Goal: Task Accomplishment & Management: Complete application form

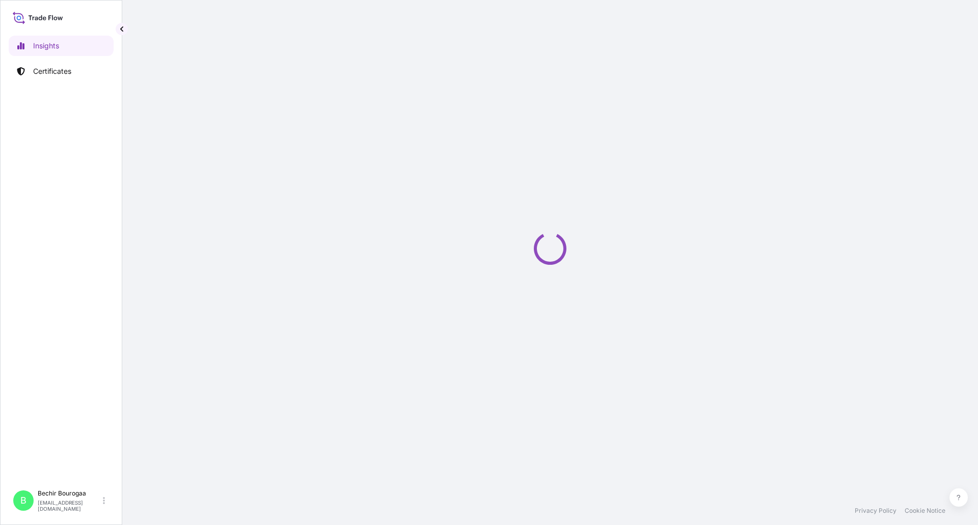
select select "2025"
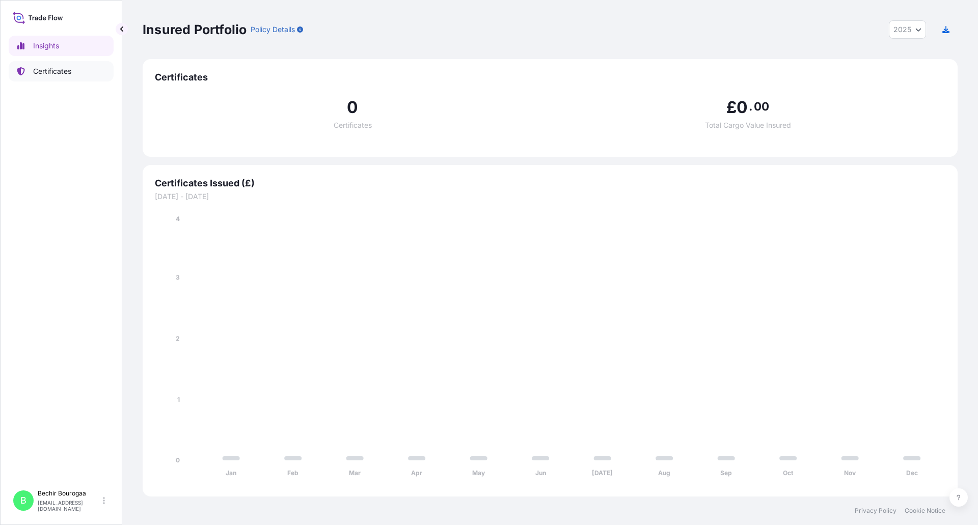
click at [49, 72] on p "Certificates" at bounding box center [52, 71] width 38 height 10
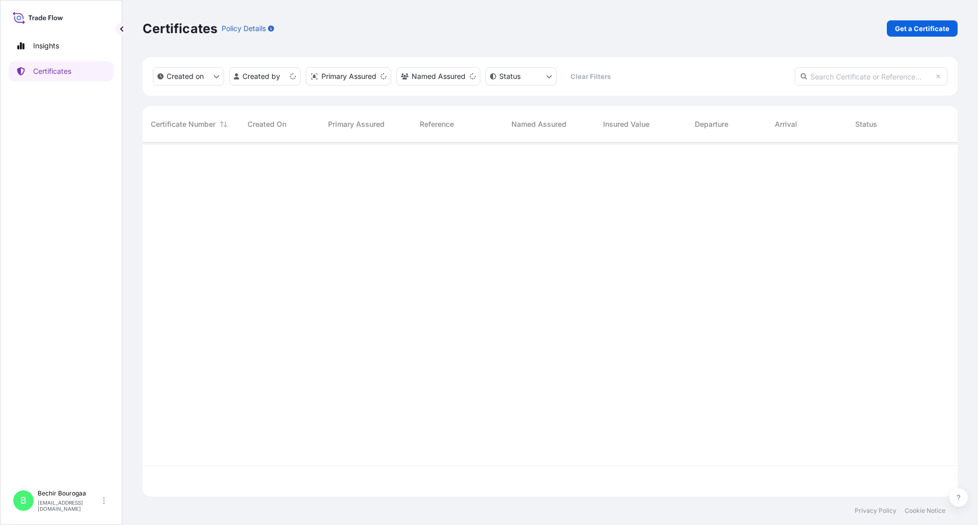
scroll to position [352, 807]
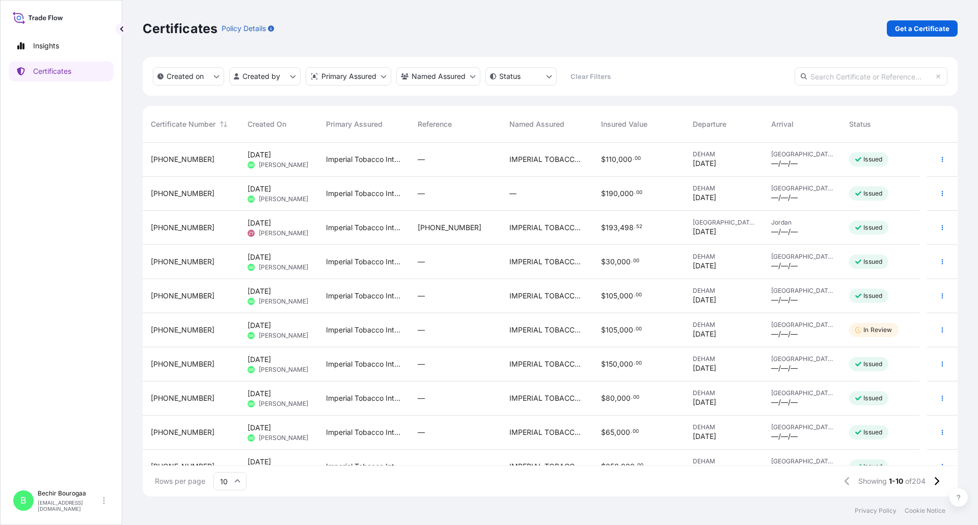
click at [172, 158] on span "[PHONE_NUMBER]" at bounding box center [183, 159] width 64 height 10
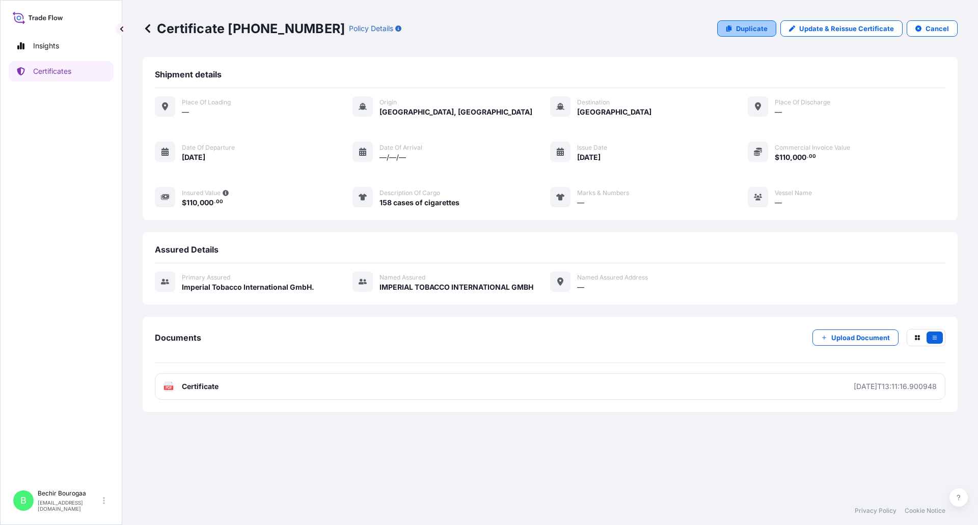
click at [731, 31] on icon at bounding box center [729, 28] width 6 height 6
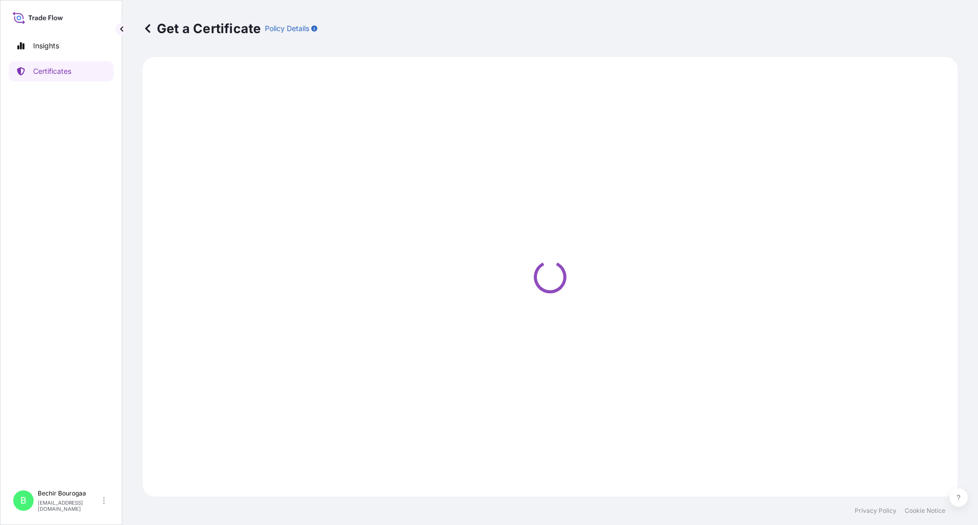
select select "Sea"
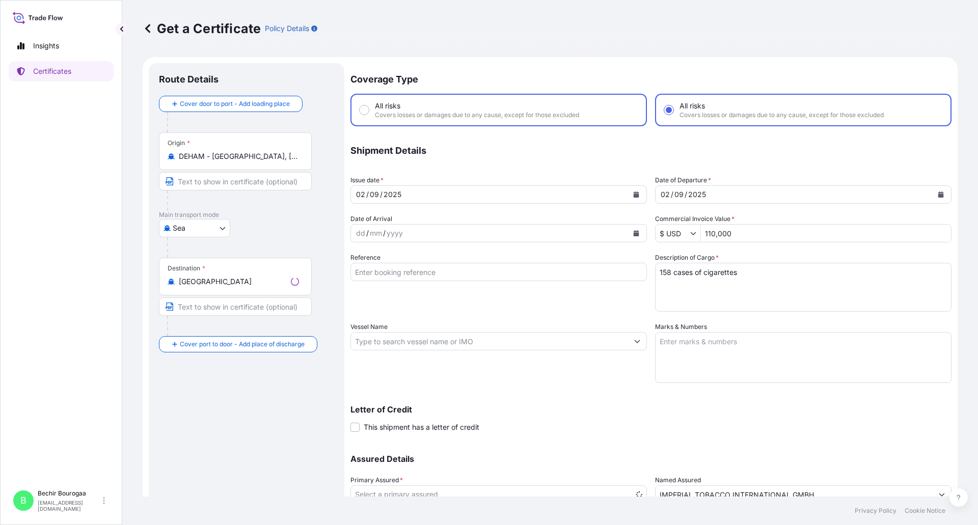
radio input "false"
select select "31693"
click at [214, 228] on body "Insights Certificates B Bechir Bourogaa [EMAIL_ADDRESS][DOMAIN_NAME] Get a Cert…" at bounding box center [489, 262] width 978 height 525
click at [195, 255] on div "Air" at bounding box center [194, 254] width 63 height 18
select select "Air"
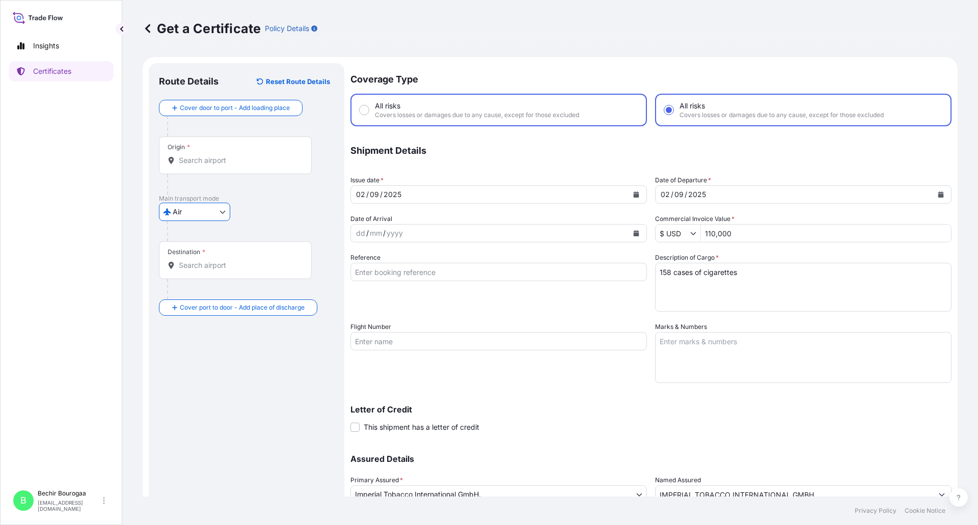
click at [271, 211] on div "[GEOGRAPHIC_DATA]" at bounding box center [246, 212] width 175 height 18
click at [196, 162] on input "Origin *" at bounding box center [239, 160] width 120 height 10
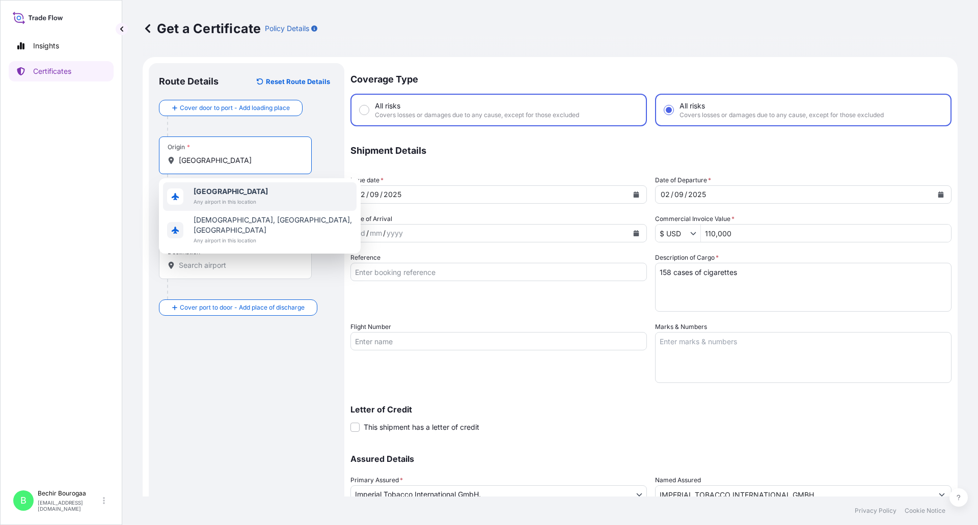
click at [206, 186] on div "[GEOGRAPHIC_DATA] Any airport in this location" at bounding box center [259, 196] width 193 height 29
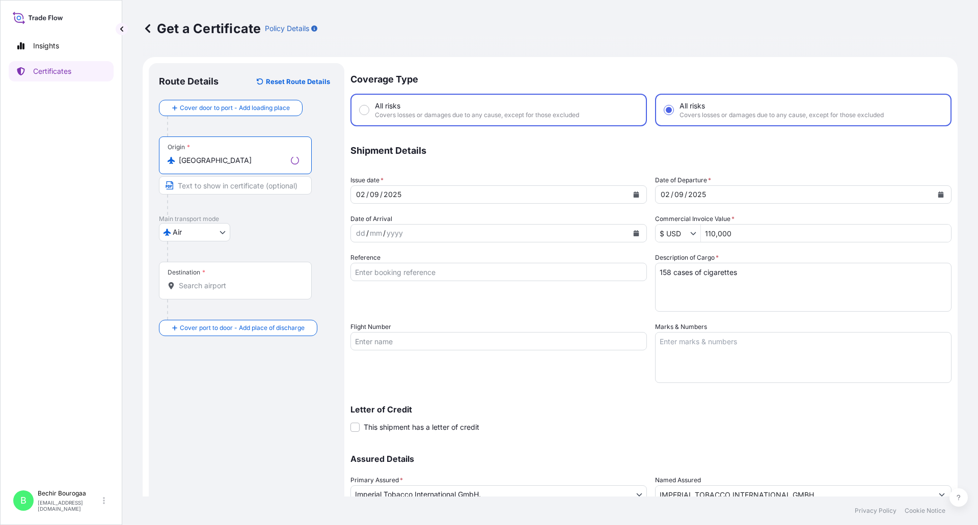
type input "[GEOGRAPHIC_DATA]"
click at [199, 283] on input "Destination *" at bounding box center [239, 286] width 120 height 10
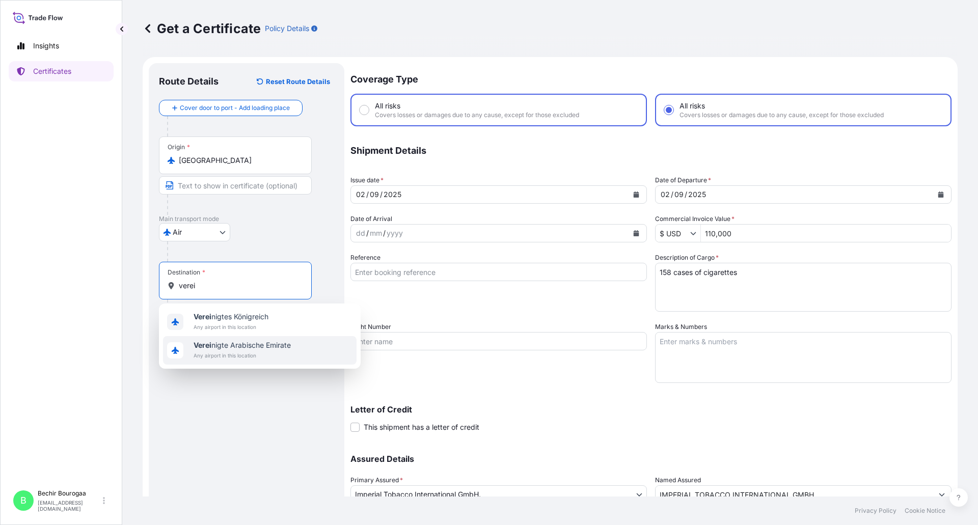
click at [207, 341] on span "Verei nigte Arabische Emirate" at bounding box center [241, 345] width 97 height 10
type input "[GEOGRAPHIC_DATA]"
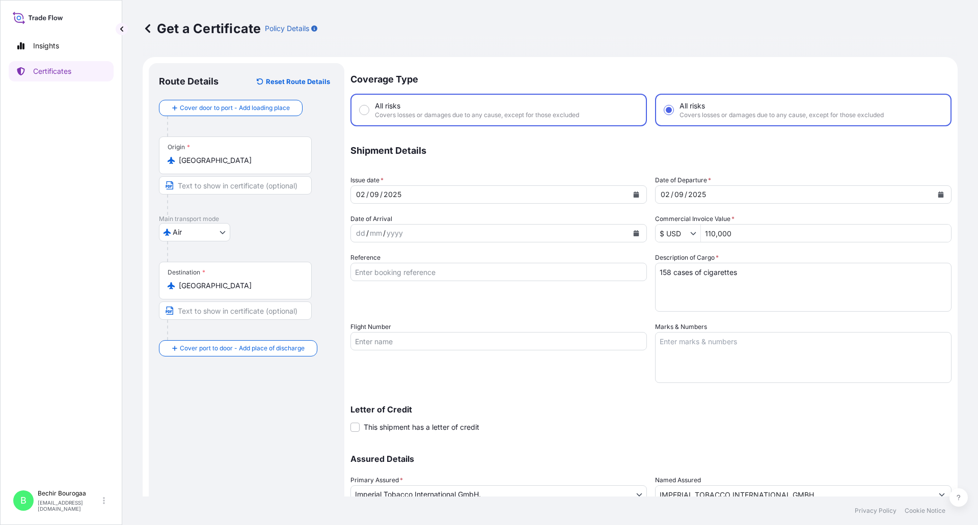
click at [213, 404] on div "Route Details Reset Route Details Cover door to port - Add loading place Place …" at bounding box center [246, 317] width 175 height 489
drag, startPoint x: 665, startPoint y: 271, endPoint x: 642, endPoint y: 271, distance: 23.4
click at [642, 271] on div "Coverage Type All risks Covers losses or damages due to any cause, except for t…" at bounding box center [650, 303] width 601 height 481
type textarea "90 cases of cigarettes"
drag, startPoint x: 739, startPoint y: 234, endPoint x: 670, endPoint y: 234, distance: 68.7
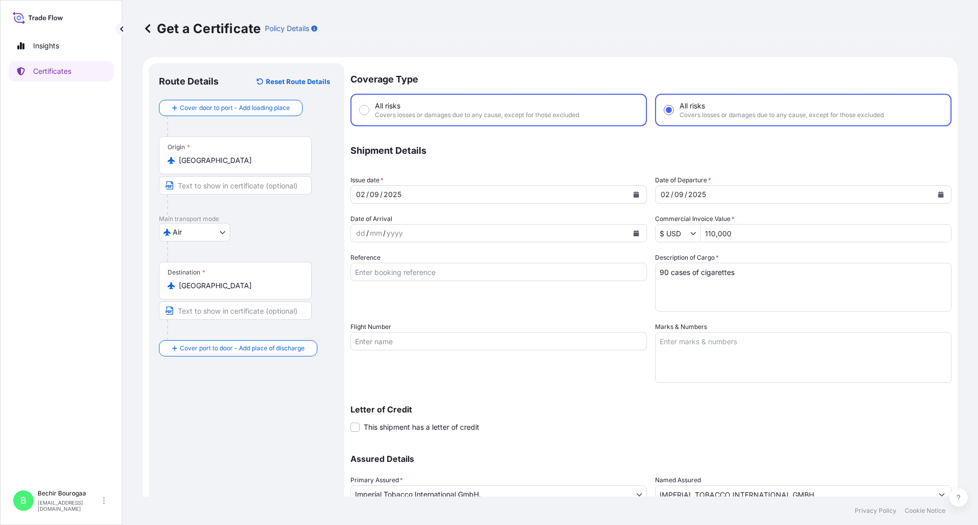
click at [670, 234] on div "$ USD 110,000" at bounding box center [803, 233] width 296 height 18
type input "52,000"
click at [773, 419] on div "Letter of Credit This shipment has a letter of credit Letter of credit * Letter…" at bounding box center [650, 418] width 601 height 27
click at [633, 192] on icon "Calendar" at bounding box center [636, 194] width 6 height 6
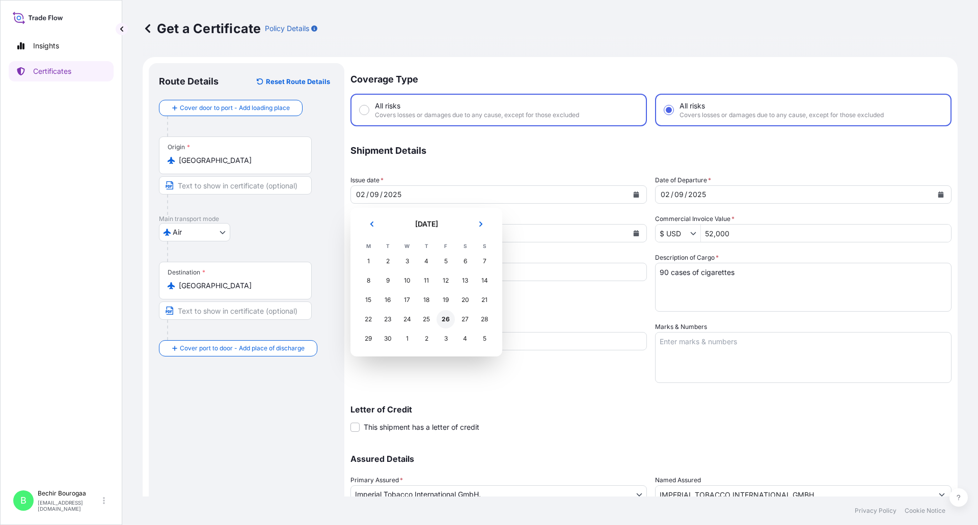
click at [448, 324] on div "26" at bounding box center [445, 319] width 18 height 18
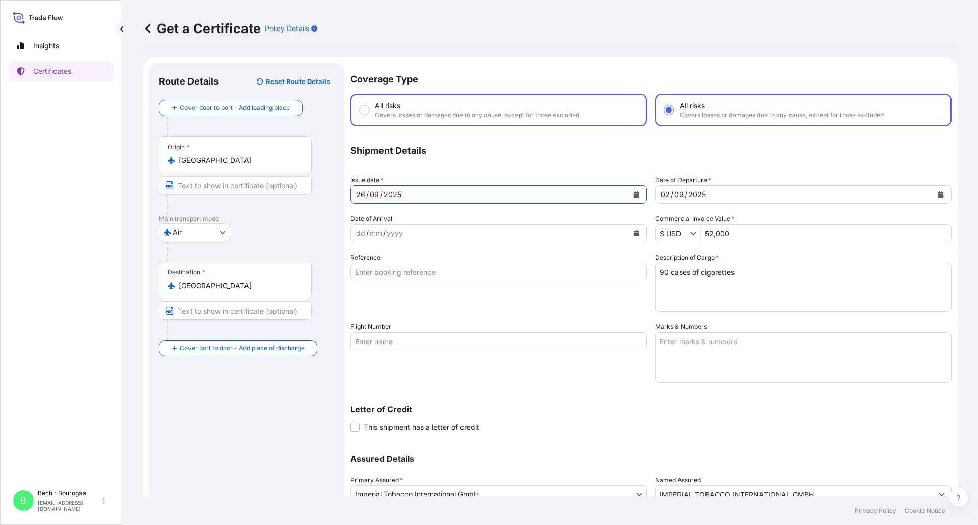
click at [932, 198] on button "Calendar" at bounding box center [940, 194] width 16 height 16
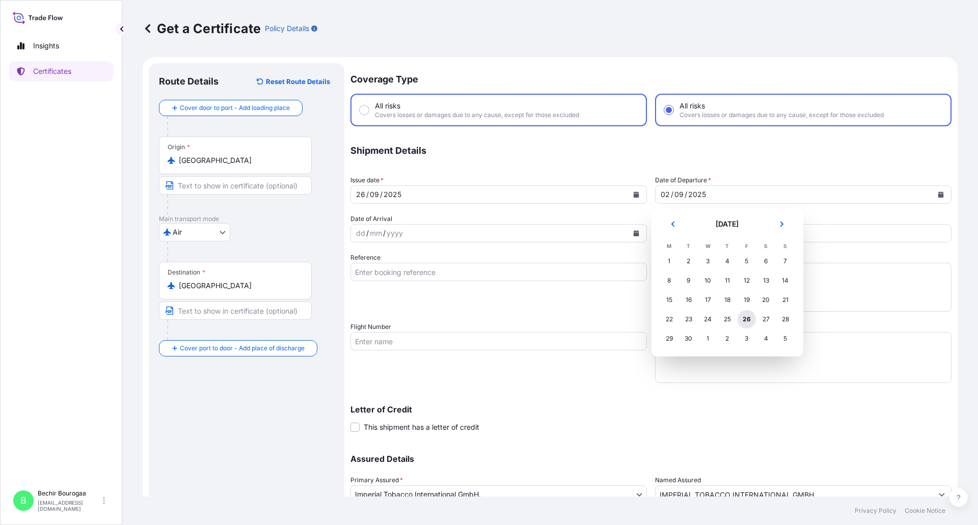
click at [747, 320] on div "26" at bounding box center [746, 319] width 18 height 18
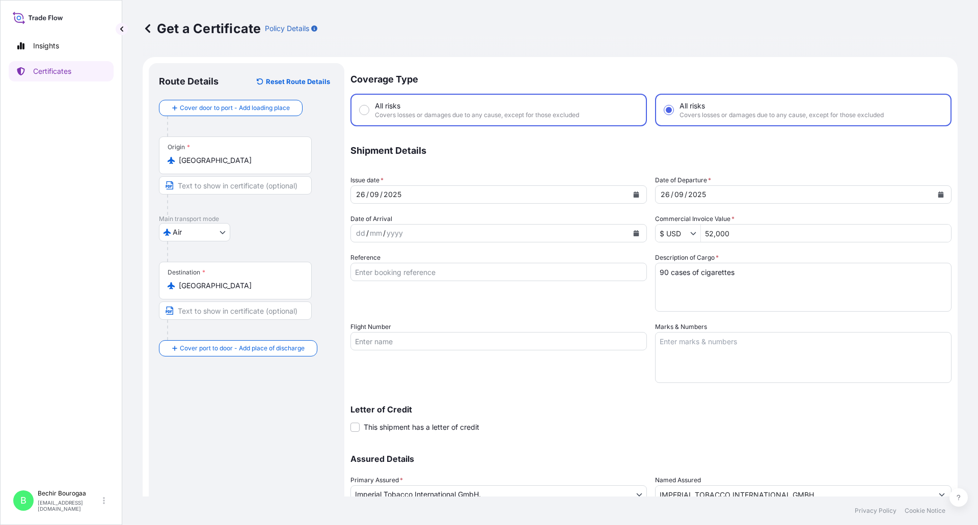
click at [673, 395] on div "Letter of Credit This shipment has a letter of credit Letter of credit * Letter…" at bounding box center [650, 412] width 601 height 39
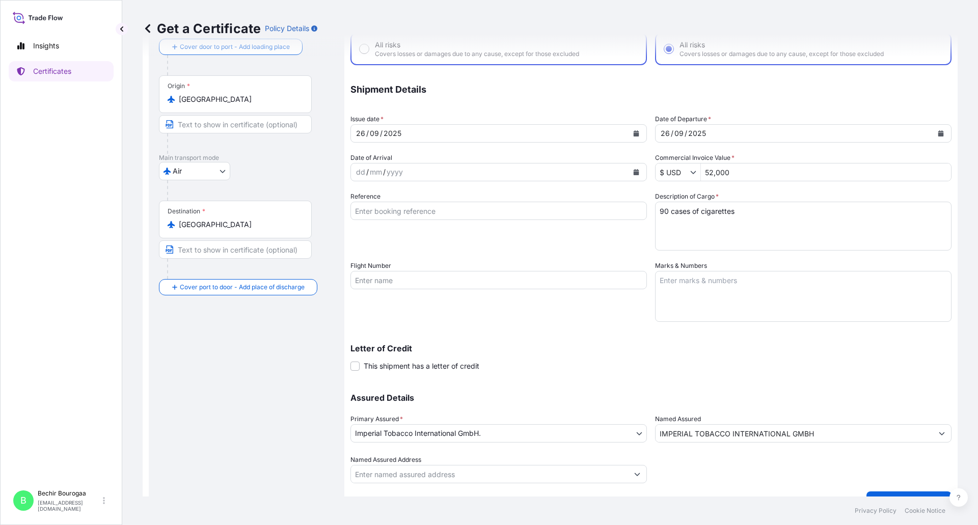
scroll to position [82, 0]
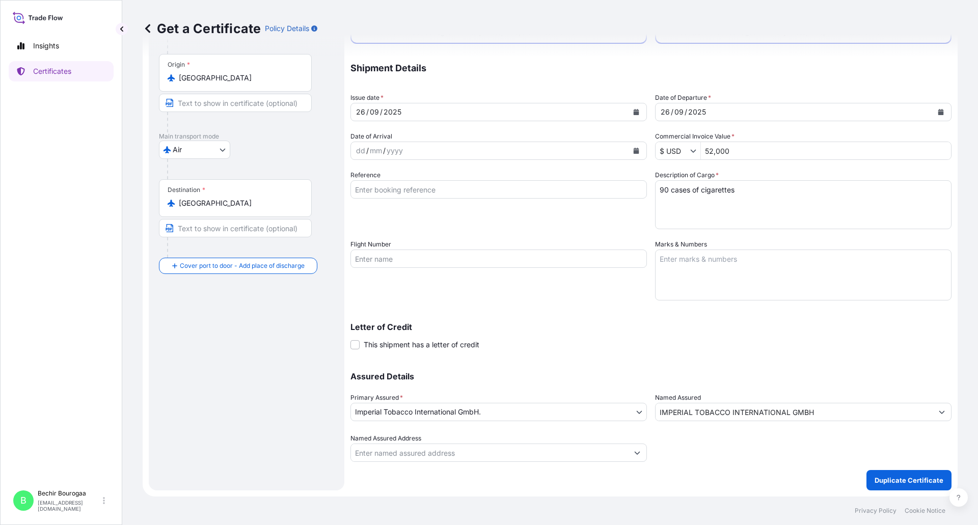
click at [675, 263] on textarea "Marks & Numbers" at bounding box center [803, 274] width 296 height 51
type textarea "Davidoff"
click at [782, 363] on div "Assured Details Primary Assured * Imperial Tobacco International GmbH. Imperial…" at bounding box center [650, 411] width 601 height 102
click at [881, 474] on button "Duplicate Certificate" at bounding box center [908, 480] width 85 height 20
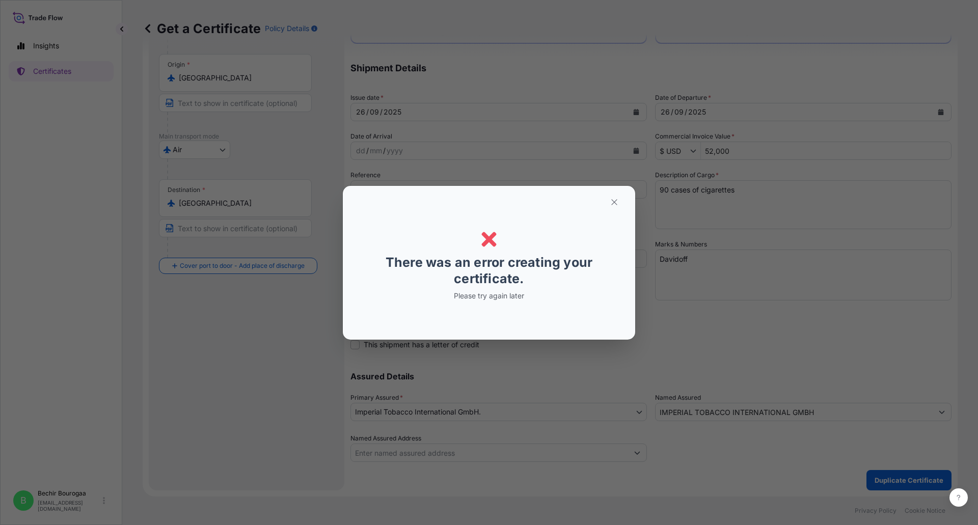
click at [528, 374] on div "Error Error There was an error creating your certificate. Please try again later" at bounding box center [489, 262] width 978 height 525
click at [558, 290] on div "Error There was an error creating your certificate. Please try again later" at bounding box center [489, 262] width 244 height 137
click at [610, 201] on icon "button" at bounding box center [613, 202] width 9 height 9
radio input "false"
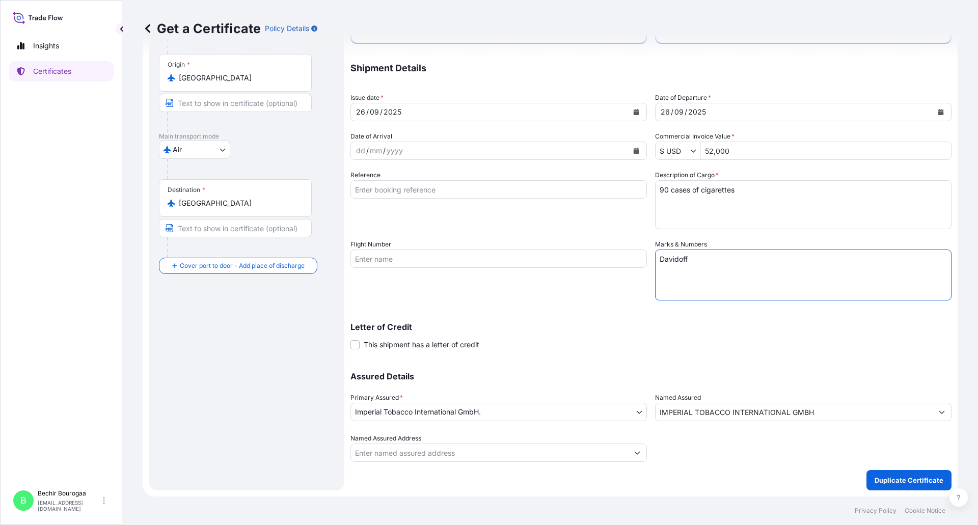
drag, startPoint x: 704, startPoint y: 262, endPoint x: 554, endPoint y: 249, distance: 150.7
click at [565, 249] on div "Coverage Type All risks Covers losses or damages due to any cause, except for t…" at bounding box center [650, 221] width 601 height 481
click at [569, 351] on div "Coverage Type All risks Covers losses or damages due to any cause, except for t…" at bounding box center [650, 221] width 601 height 481
click at [880, 478] on p "Duplicate Certificate" at bounding box center [908, 480] width 69 height 10
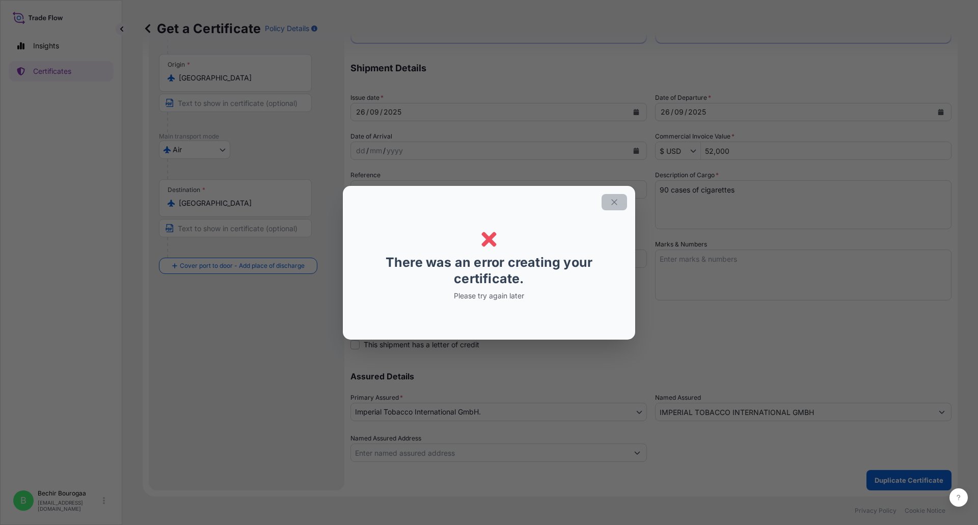
click at [612, 200] on icon "button" at bounding box center [614, 202] width 6 height 6
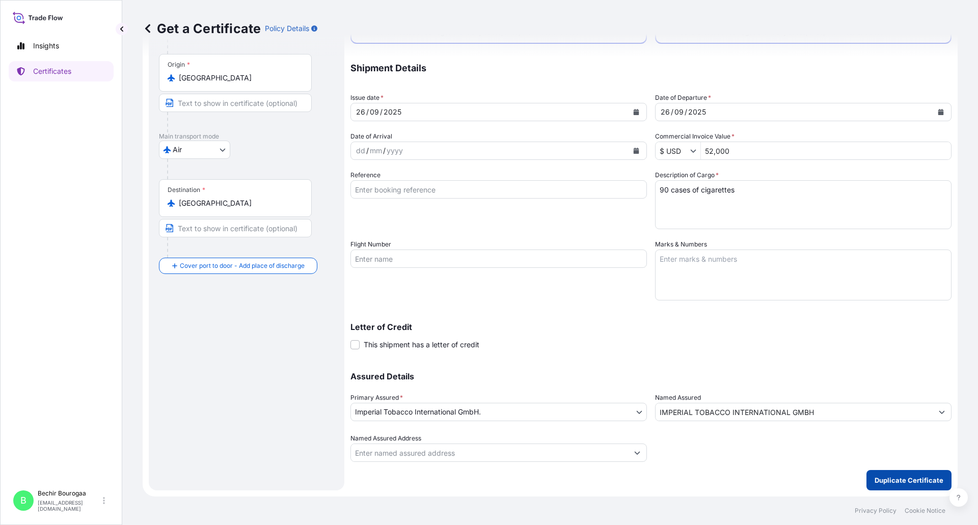
click at [888, 474] on button "Duplicate Certificate" at bounding box center [908, 480] width 85 height 20
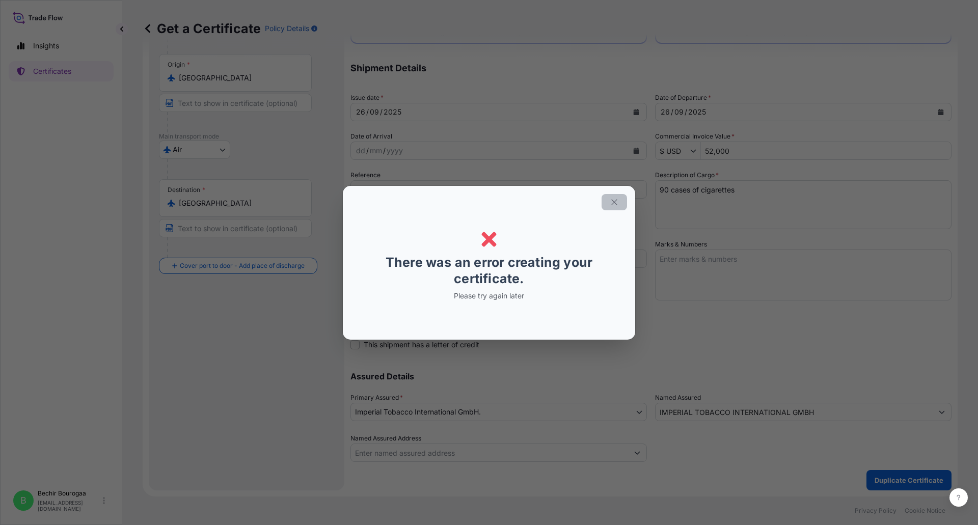
click at [611, 205] on icon "button" at bounding box center [613, 202] width 9 height 9
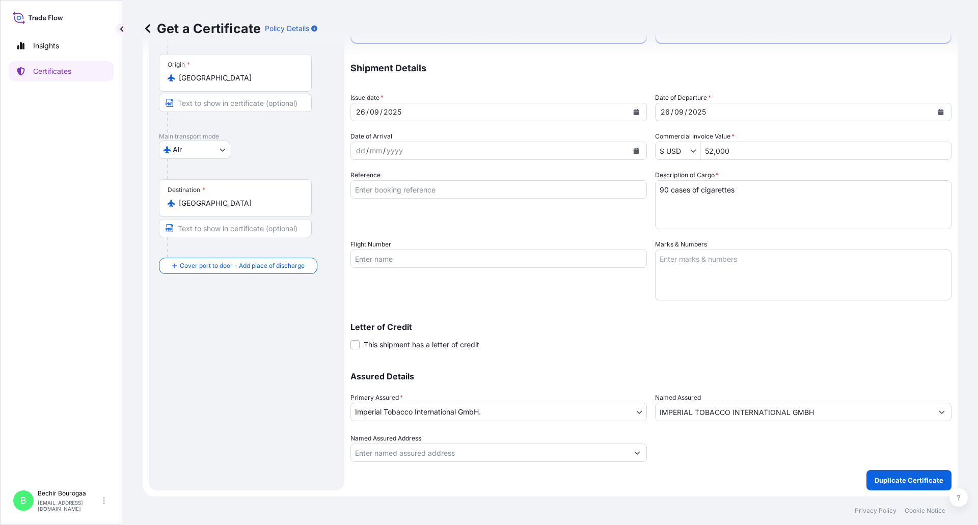
click at [548, 299] on div "Flight Number" at bounding box center [498, 269] width 296 height 61
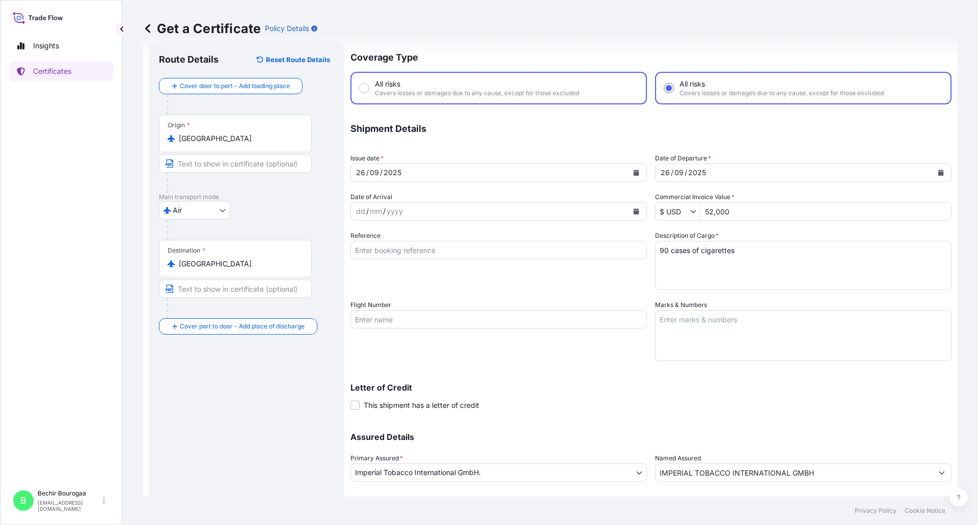
scroll to position [0, 0]
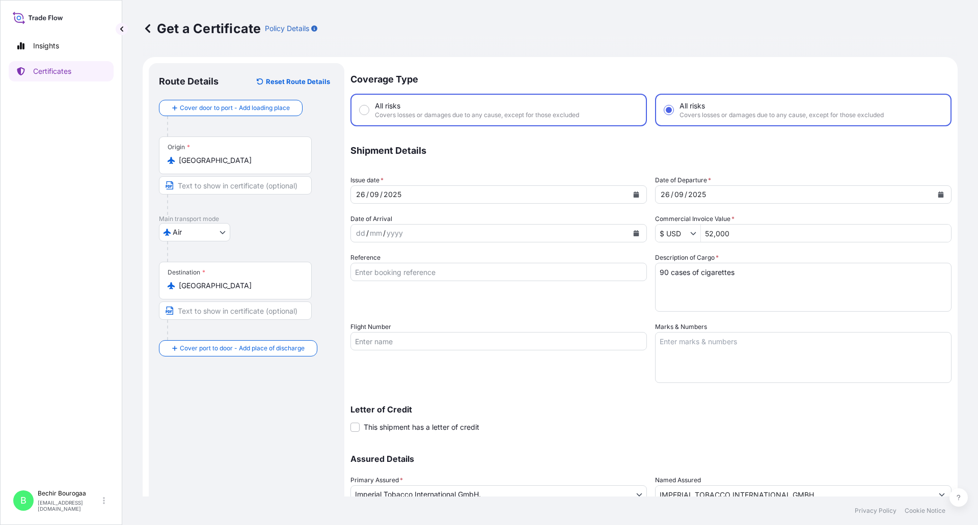
click at [366, 111] on input "All risks Covers losses or damages due to any cause, except for those excluded" at bounding box center [363, 109] width 9 height 9
radio input "true"
click at [238, 413] on div "Route Details Reset Route Details Cover door to port - Add loading place Place …" at bounding box center [246, 317] width 175 height 489
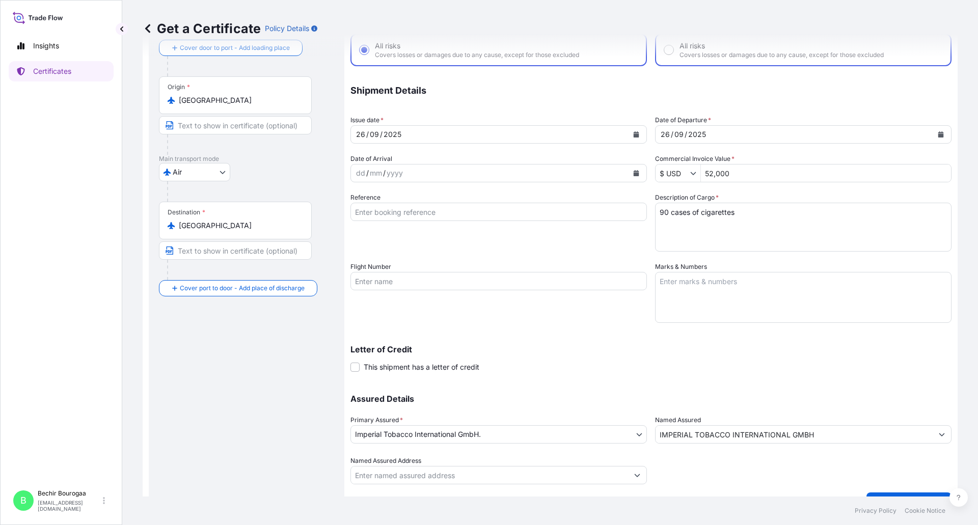
scroll to position [82, 0]
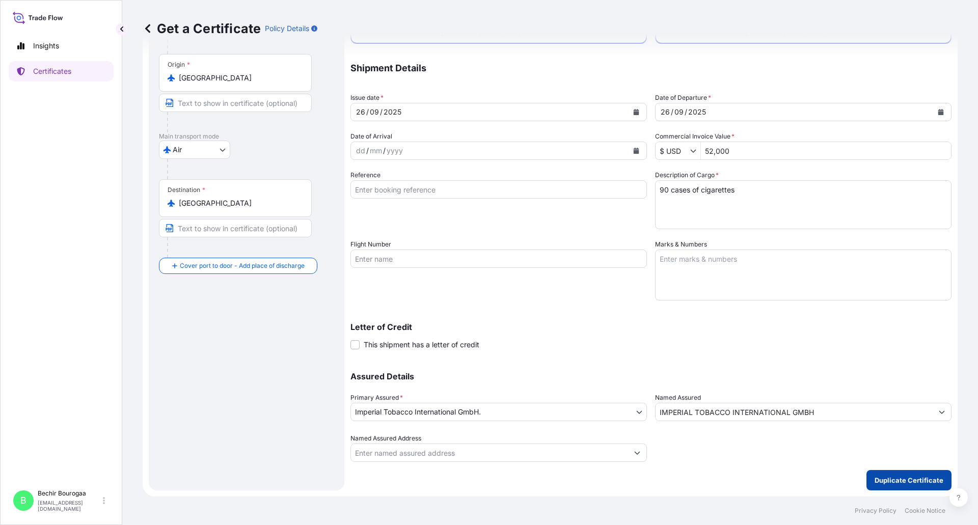
click at [882, 475] on button "Duplicate Certificate" at bounding box center [908, 480] width 85 height 20
radio input "true"
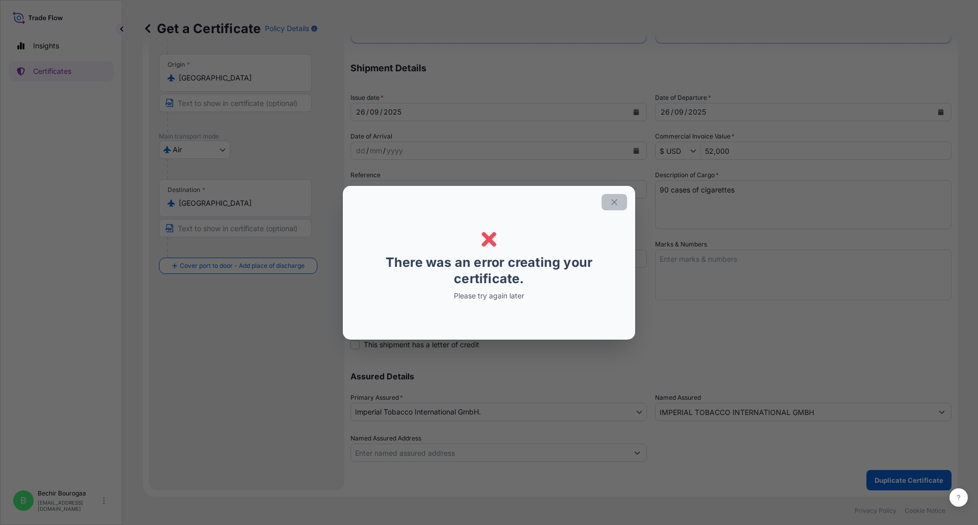
click at [612, 198] on icon "button" at bounding box center [613, 202] width 9 height 9
radio input "false"
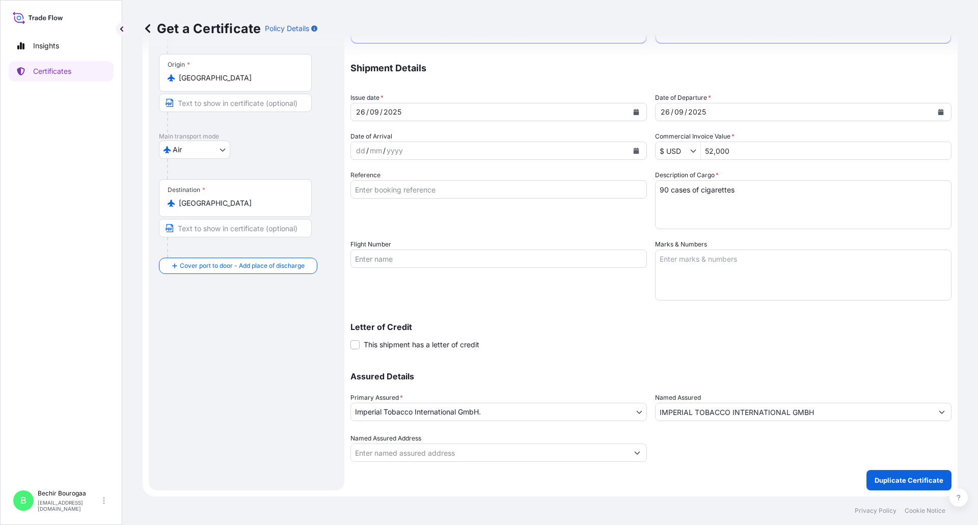
scroll to position [0, 0]
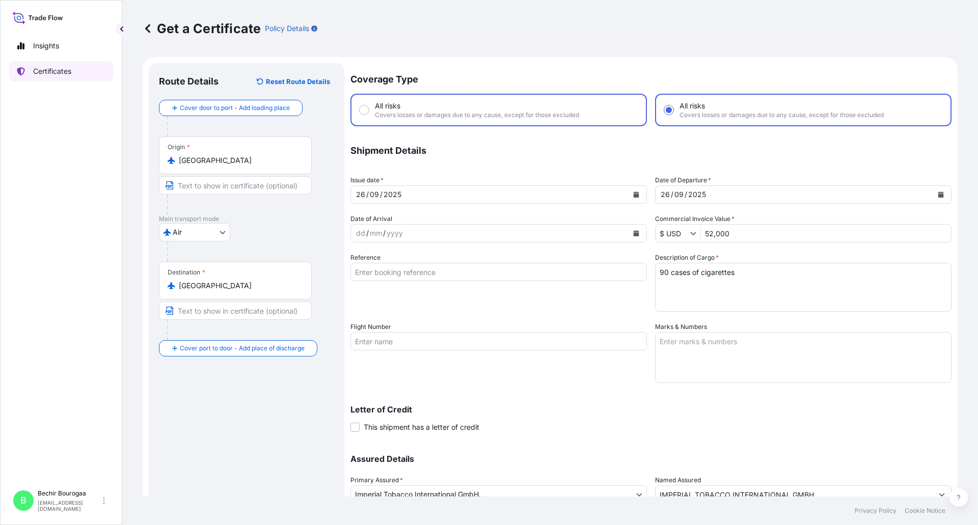
click at [54, 73] on p "Certificates" at bounding box center [52, 71] width 38 height 10
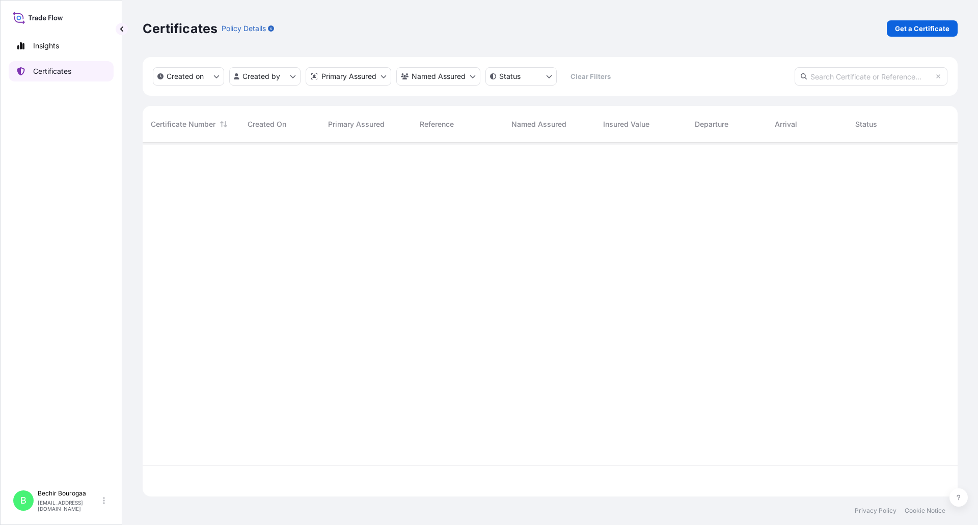
scroll to position [352, 807]
click at [916, 26] on p "Get a Certificate" at bounding box center [922, 28] width 54 height 10
select select "Sea"
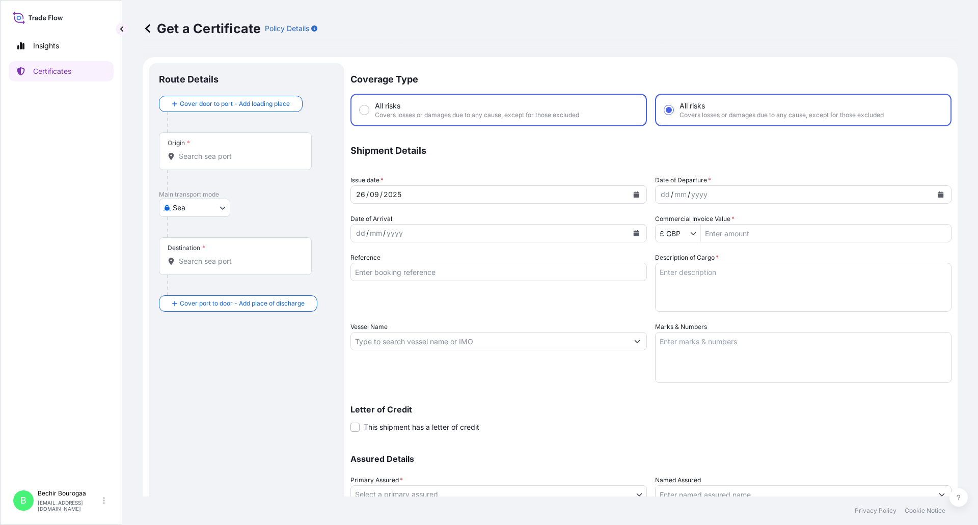
radio input "false"
click at [264, 143] on div "Origin *" at bounding box center [235, 151] width 153 height 38
click at [264, 151] on input "Origin *" at bounding box center [239, 156] width 120 height 10
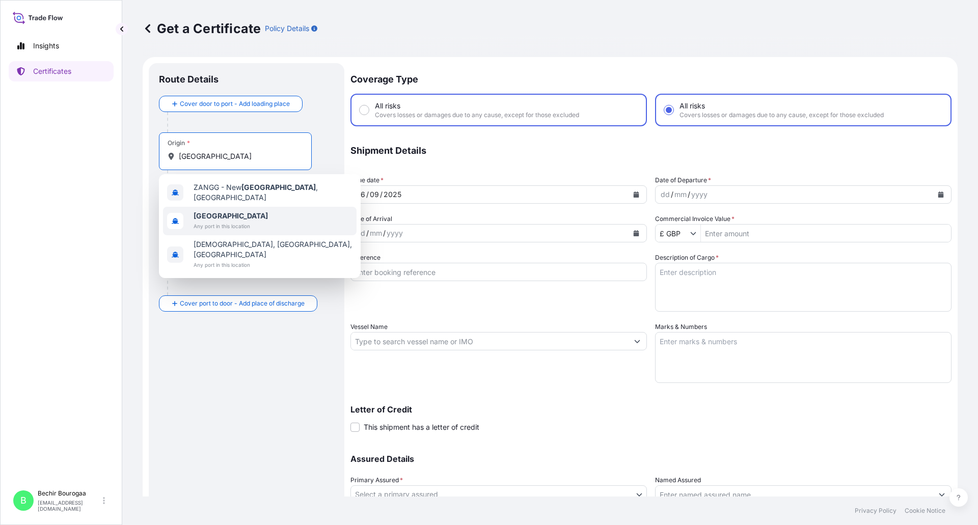
click at [218, 216] on span "[GEOGRAPHIC_DATA]" at bounding box center [230, 216] width 74 height 10
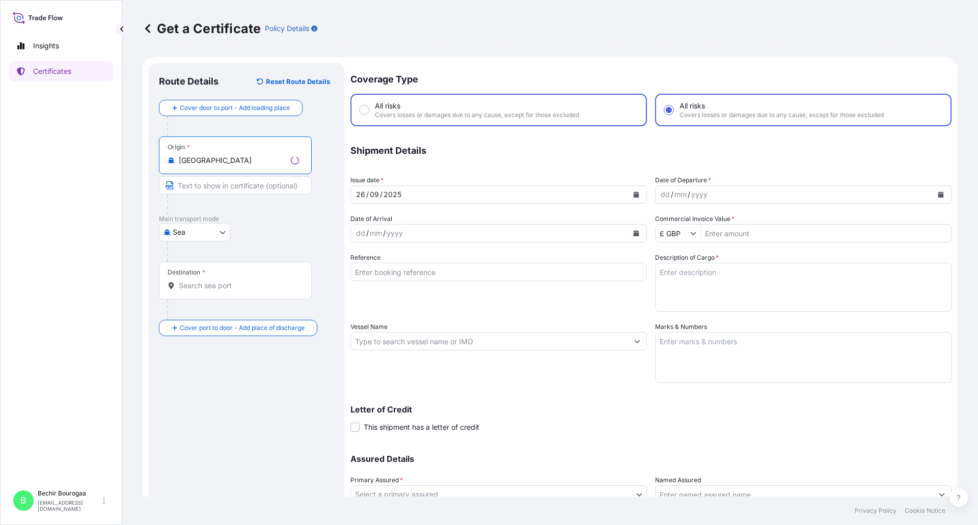
type input "[GEOGRAPHIC_DATA]"
click at [205, 229] on body "0 options available. 3 options available. Insights Certificates B Bechir Bourog…" at bounding box center [489, 262] width 978 height 525
click at [195, 262] on div "Air" at bounding box center [194, 258] width 63 height 18
select select "Air"
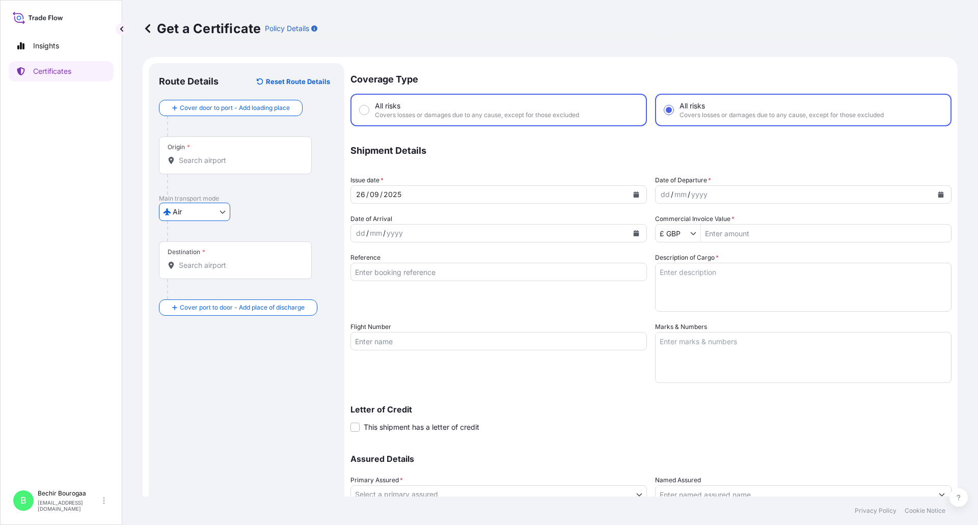
click at [199, 270] on div "Destination *" at bounding box center [235, 260] width 153 height 38
click at [199, 270] on input "Destination *" at bounding box center [239, 265] width 120 height 10
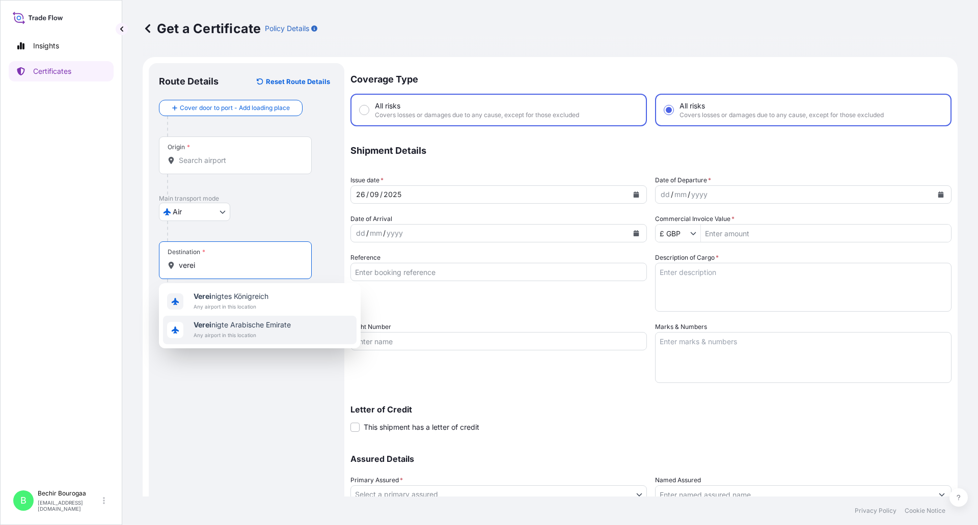
click at [219, 324] on span "Verei nigte Arabische Emirate" at bounding box center [241, 325] width 97 height 10
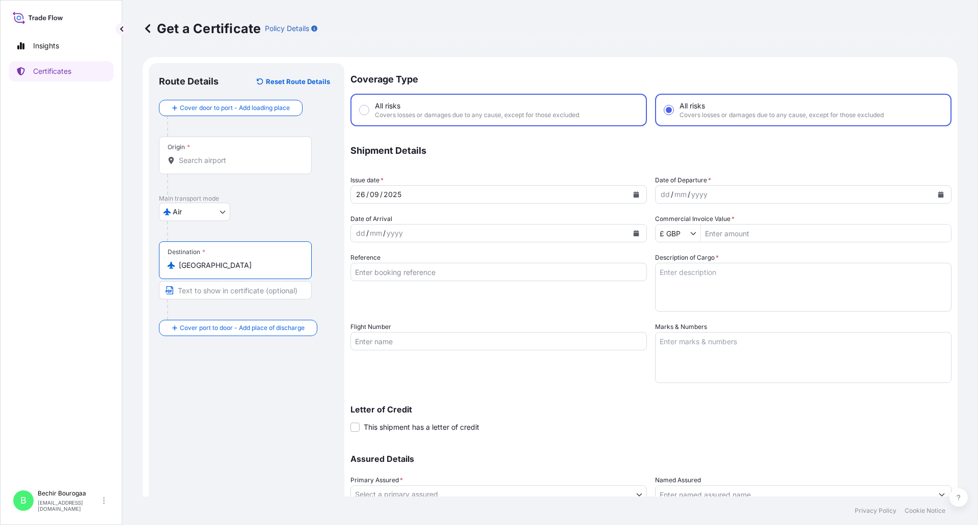
type input "[GEOGRAPHIC_DATA]"
click at [221, 372] on div "Route Details Reset Route Details Cover door to port - Add loading place Place …" at bounding box center [246, 317] width 175 height 489
click at [795, 197] on div "dd / mm / yyyy" at bounding box center [793, 194] width 277 height 18
click at [935, 197] on button "Calendar" at bounding box center [940, 194] width 16 height 16
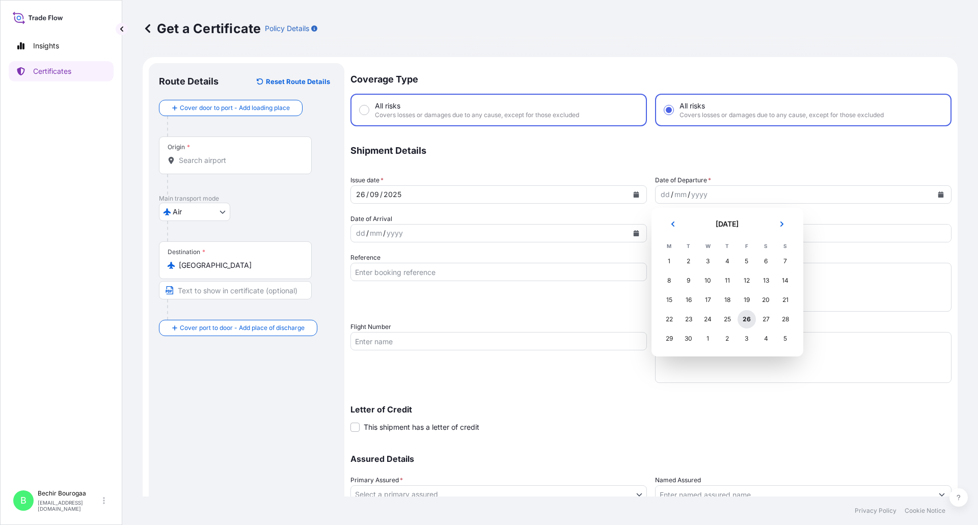
click at [749, 317] on div "26" at bounding box center [746, 319] width 18 height 18
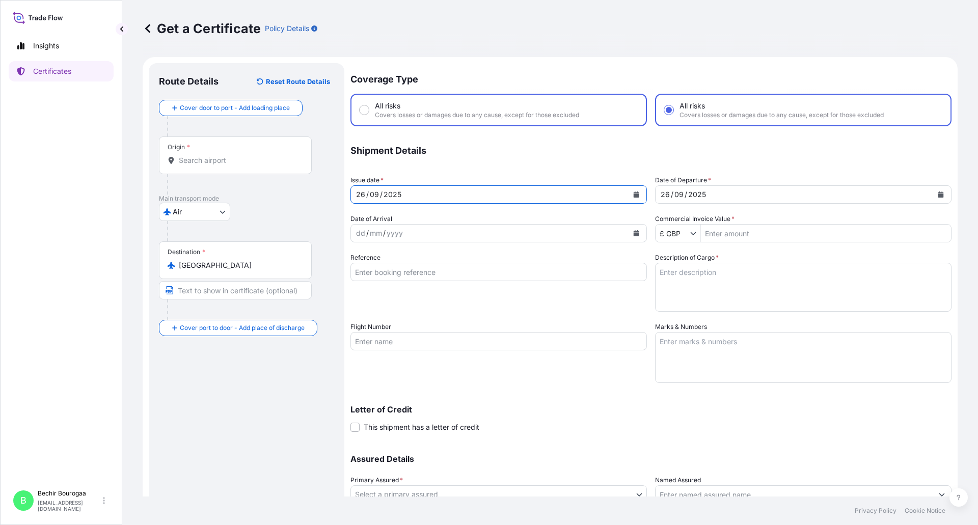
click at [633, 196] on icon "Calendar" at bounding box center [636, 194] width 6 height 6
click at [744, 227] on input "Commercial Invoice Value *" at bounding box center [826, 233] width 250 height 18
click at [692, 234] on button "Show suggestions" at bounding box center [695, 233] width 10 height 10
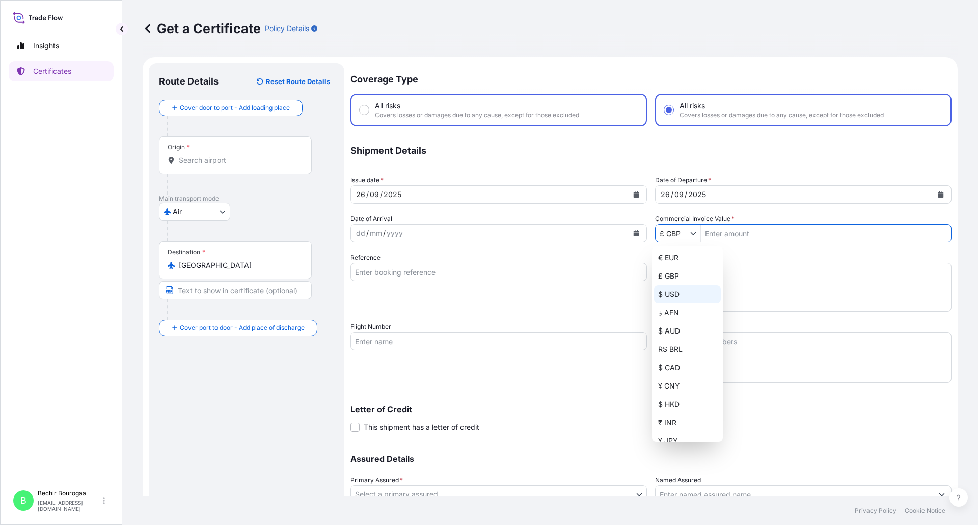
click at [676, 299] on div "$ USD" at bounding box center [687, 294] width 67 height 18
type input "$ USD"
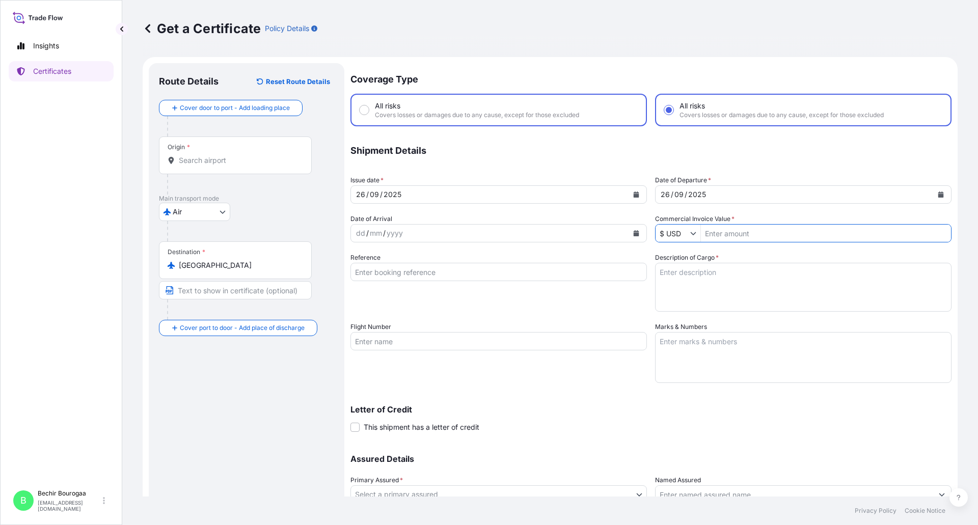
click at [763, 236] on input "Commercial Invoice Value *" at bounding box center [826, 233] width 250 height 18
type input "52,000"
click at [688, 280] on textarea "Description of Cargo *" at bounding box center [803, 287] width 296 height 49
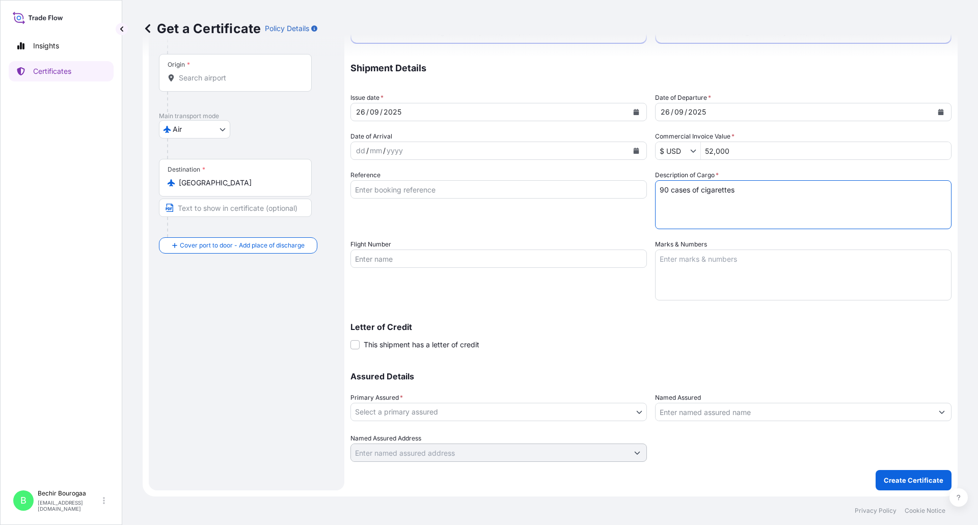
type textarea "90 cases of cigarettes"
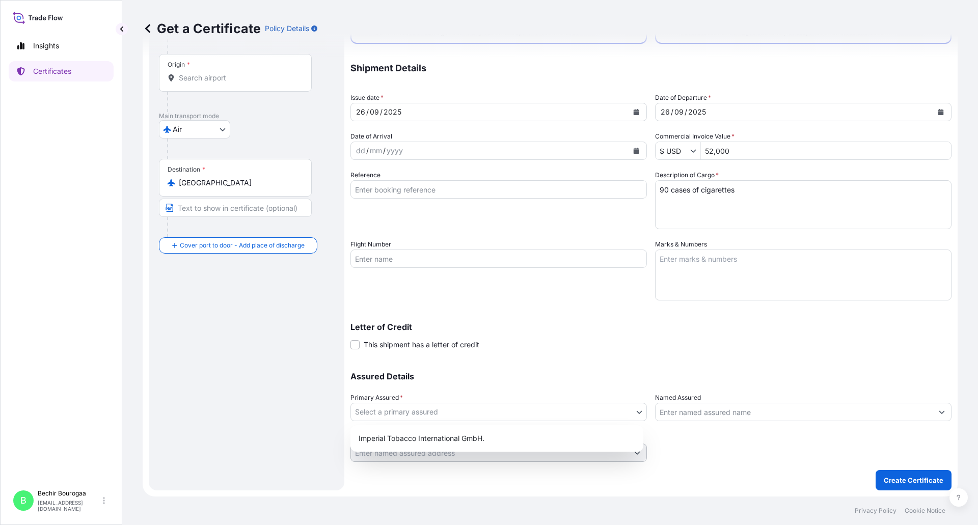
click at [610, 409] on body "Insights Certificates B Bechir Bourogaa [EMAIL_ADDRESS][DOMAIN_NAME] Get a Cert…" at bounding box center [489, 262] width 978 height 525
click at [515, 435] on div "Imperial Tobacco International GmbH." at bounding box center [496, 438] width 285 height 18
select select "31693"
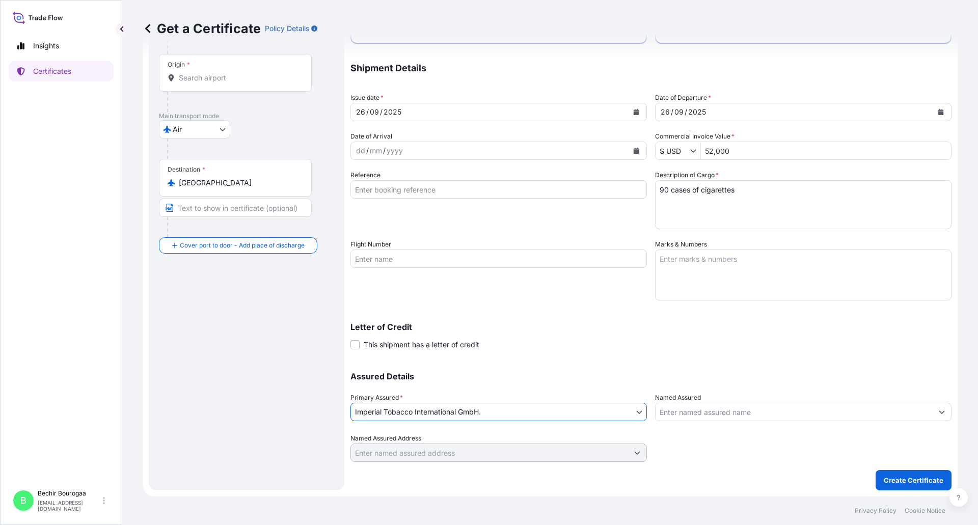
click at [700, 478] on div "Coverage Type All risks Covers losses or damages due to any cause, except for t…" at bounding box center [650, 236] width 601 height 510
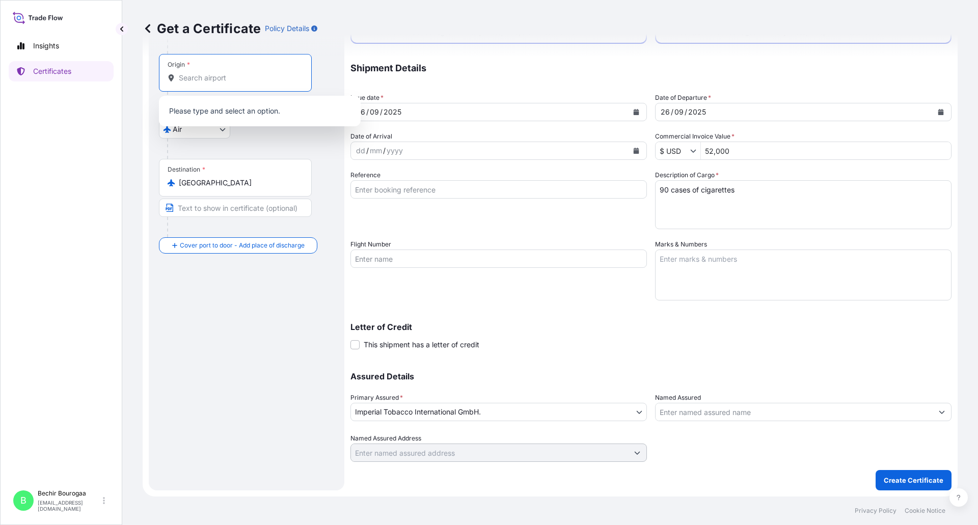
click at [238, 79] on input "Origin *" at bounding box center [239, 78] width 120 height 10
type input "g"
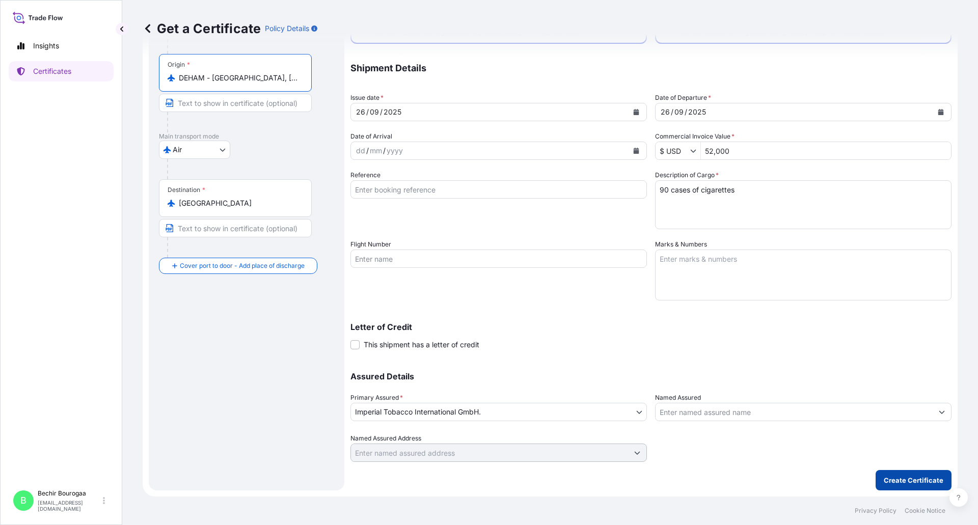
type input "DEHAM - [GEOGRAPHIC_DATA], [GEOGRAPHIC_DATA]"
click at [888, 475] on p "Create Certificate" at bounding box center [913, 480] width 60 height 10
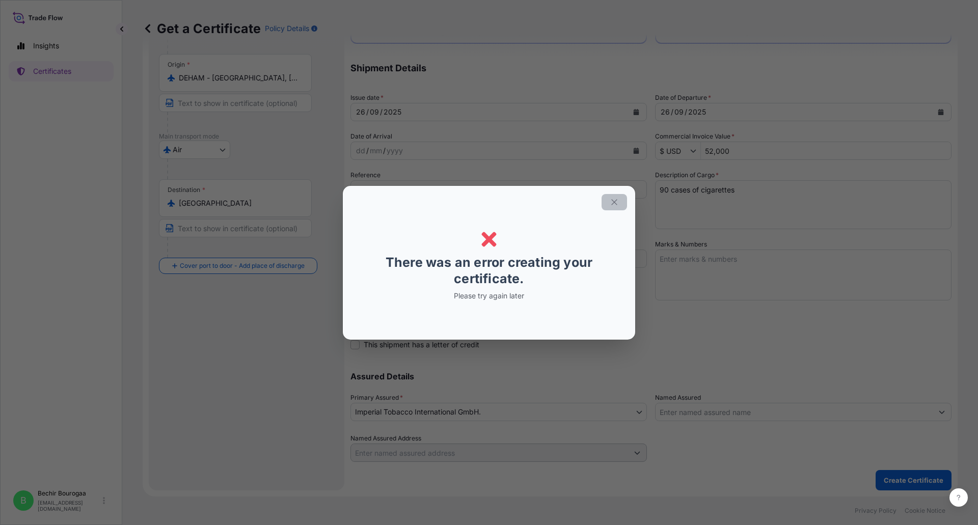
click at [613, 204] on icon "button" at bounding box center [614, 202] width 6 height 6
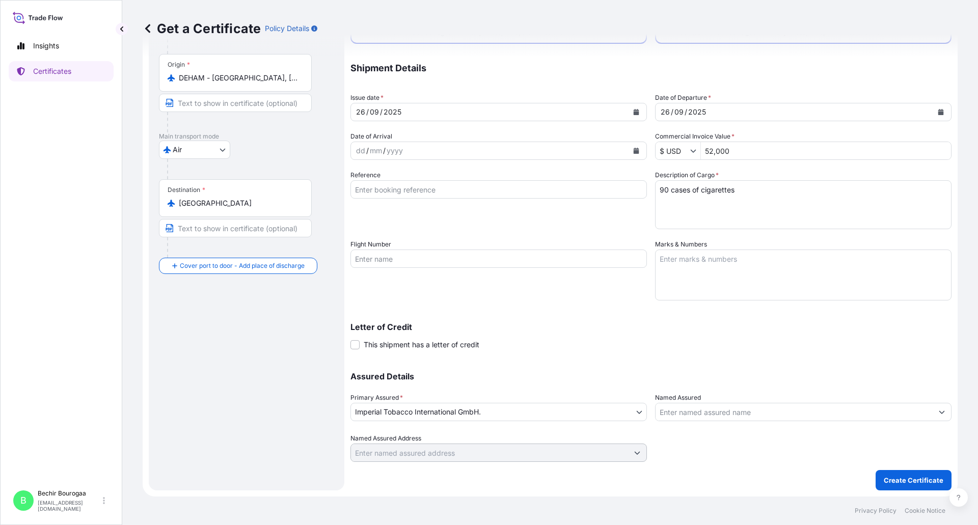
click at [234, 350] on div "Route Details Reset Route Details Cover door to port - Add loading place Place …" at bounding box center [246, 235] width 175 height 489
click at [888, 483] on p "Create Certificate" at bounding box center [913, 480] width 60 height 10
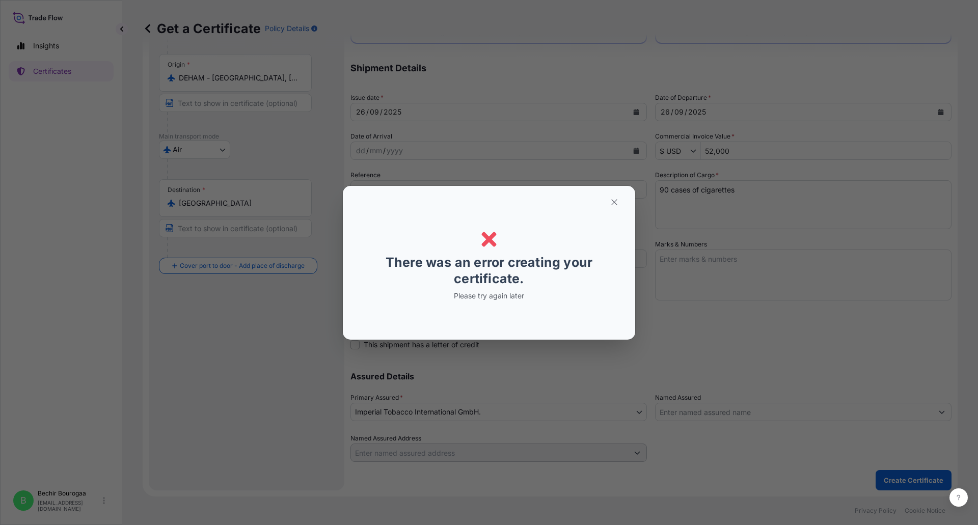
click at [314, 332] on div "Error Error There was an error creating your certificate. Please try again later" at bounding box center [489, 262] width 978 height 525
click at [609, 201] on button "button" at bounding box center [613, 202] width 25 height 16
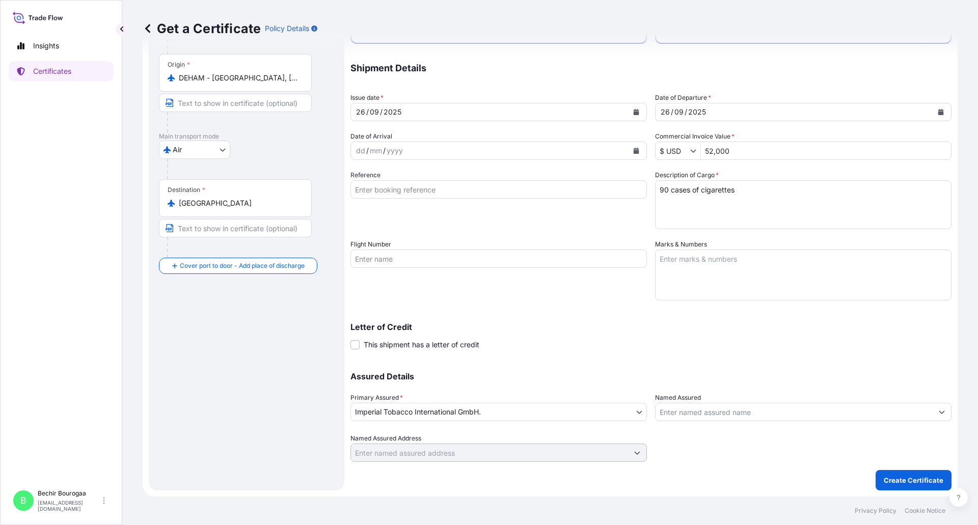
drag, startPoint x: 739, startPoint y: 314, endPoint x: 726, endPoint y: 312, distance: 12.8
click at [735, 314] on div "Letter of Credit This shipment has a letter of credit Letter of credit * Letter…" at bounding box center [650, 330] width 601 height 39
click at [888, 487] on button "Create Certificate" at bounding box center [913, 480] width 76 height 20
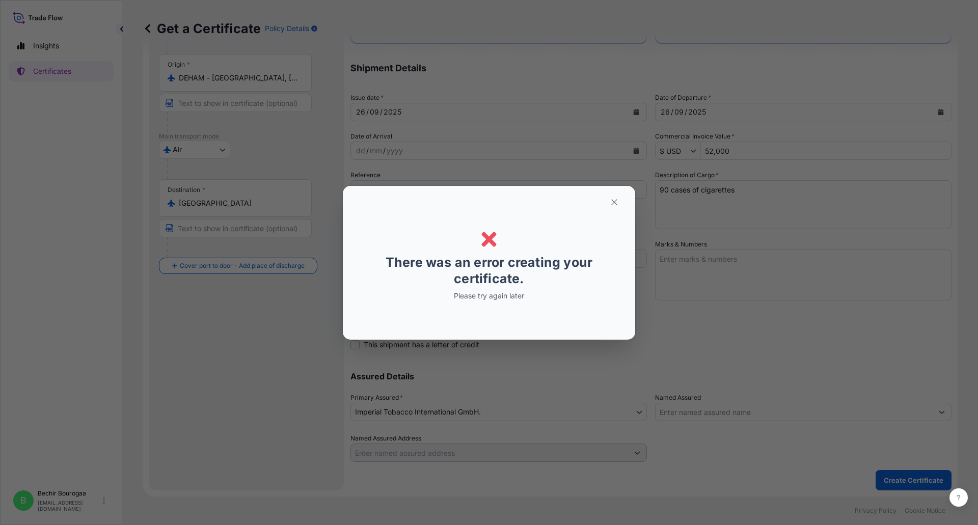
click at [261, 326] on div "Error Error There was an error creating your certificate. Please try again later" at bounding box center [489, 262] width 978 height 525
click at [614, 204] on icon "button" at bounding box center [613, 202] width 9 height 9
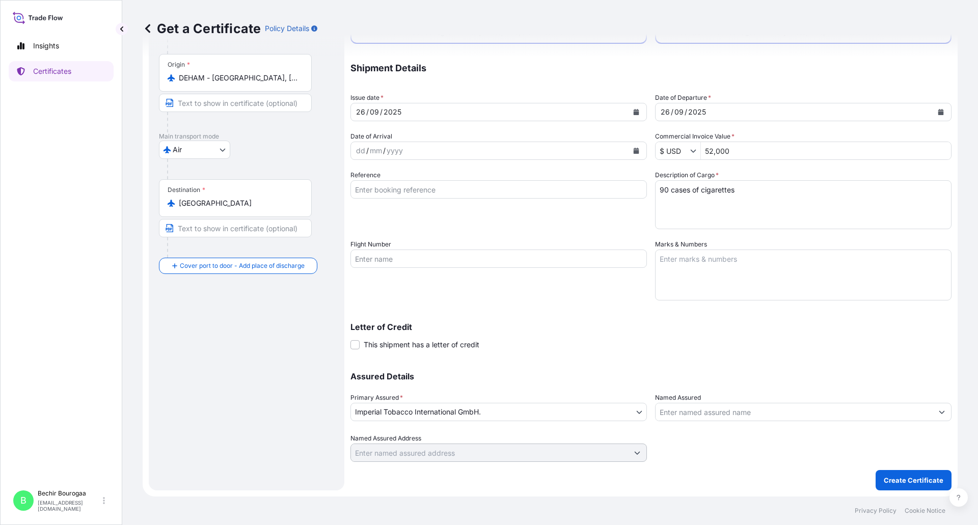
click at [627, 415] on body "Insights Certificates B Bechir Bourogaa [EMAIL_ADDRESS][DOMAIN_NAME] Get a Cert…" at bounding box center [489, 262] width 978 height 525
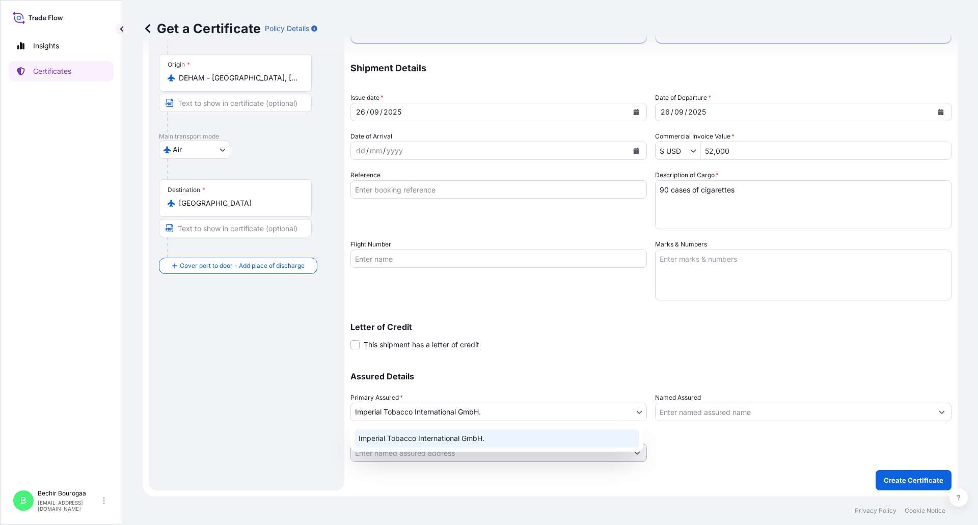
click at [552, 443] on div "Imperial Tobacco International GmbH." at bounding box center [496, 438] width 285 height 18
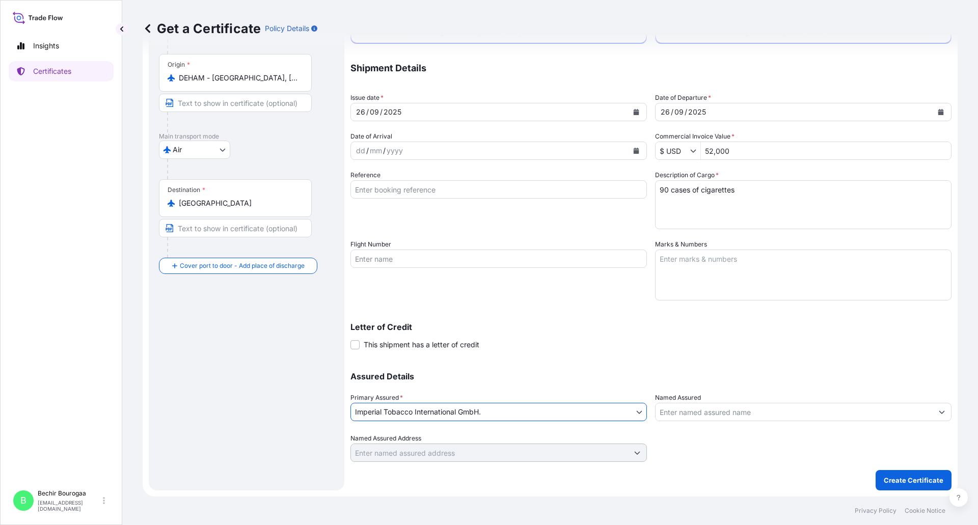
click at [749, 458] on div at bounding box center [803, 447] width 296 height 29
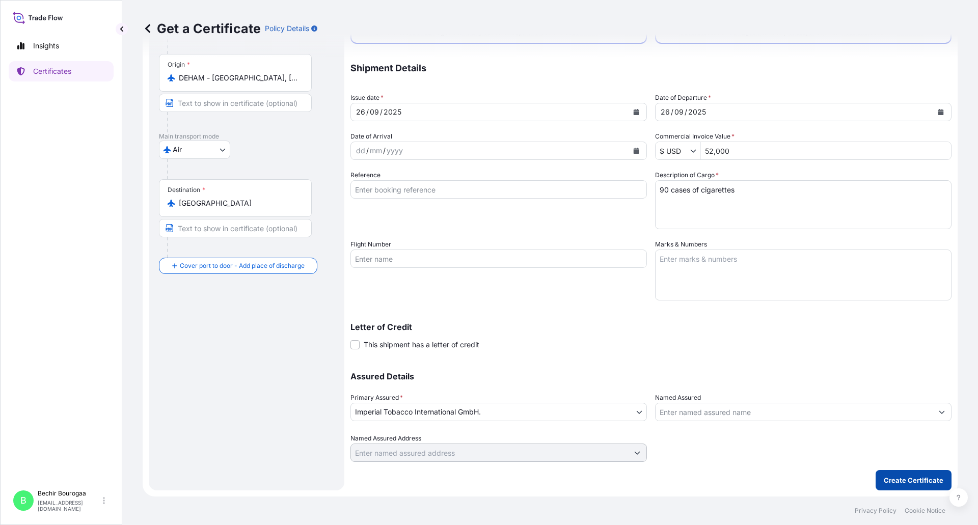
click at [900, 480] on p "Create Certificate" at bounding box center [913, 480] width 60 height 10
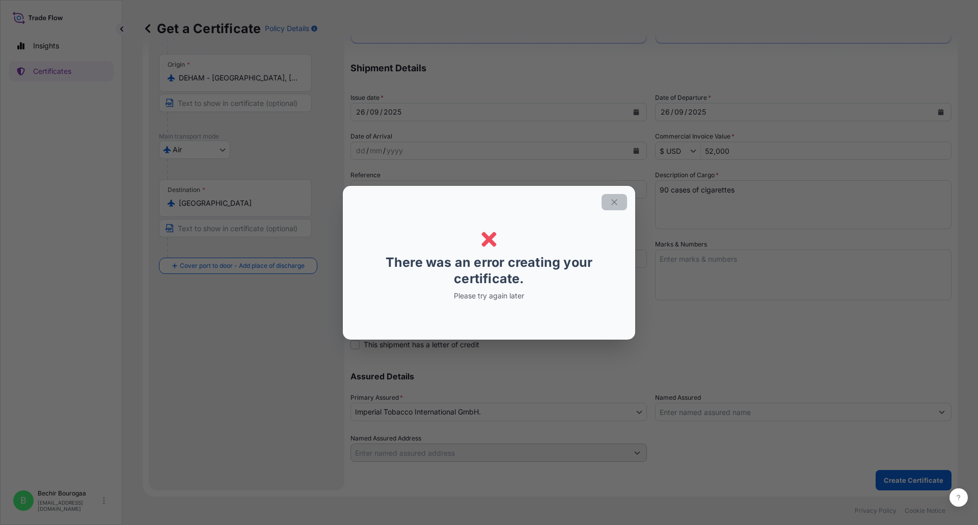
click at [608, 203] on button "button" at bounding box center [613, 202] width 25 height 16
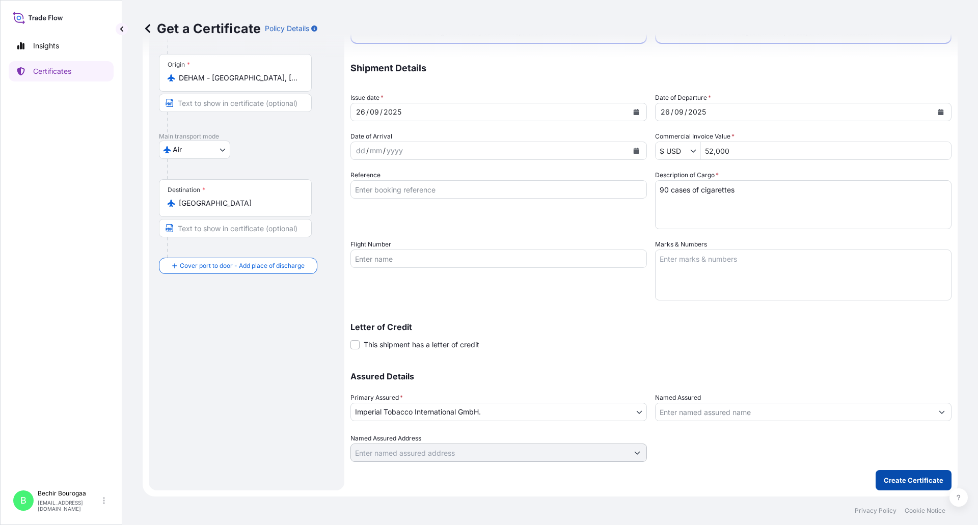
click at [893, 478] on p "Create Certificate" at bounding box center [913, 480] width 60 height 10
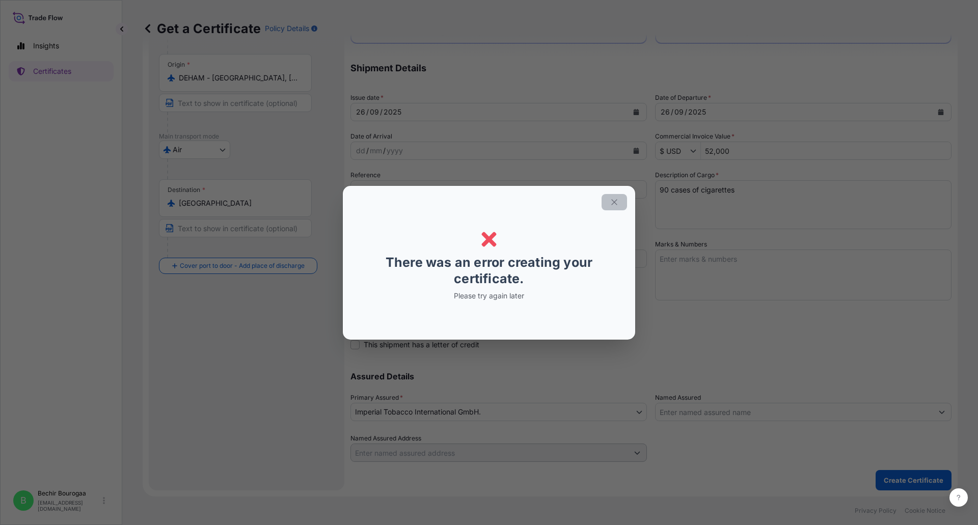
click at [612, 196] on button "button" at bounding box center [613, 202] width 25 height 16
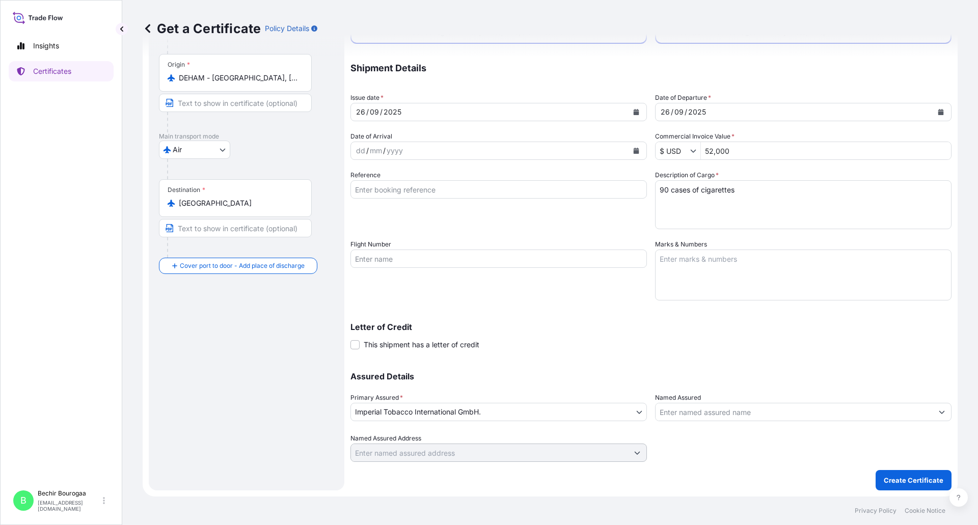
radio input "false"
